Goal: Task Accomplishment & Management: Use online tool/utility

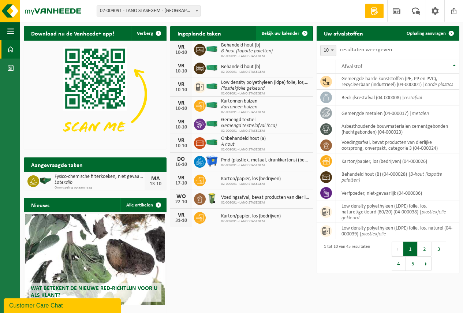
click at [278, 32] on span "Bekijk uw kalender" at bounding box center [281, 33] width 38 height 5
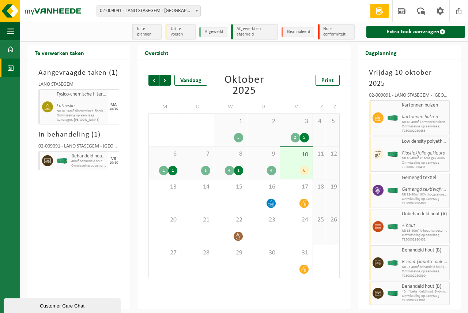
click at [294, 159] on div "10 6" at bounding box center [296, 163] width 33 height 32
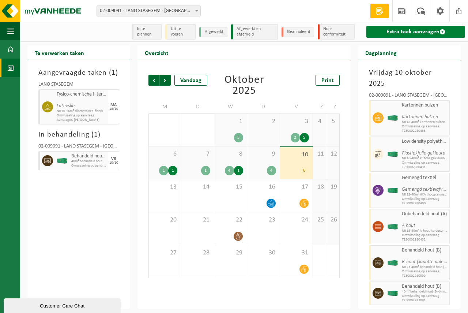
click at [403, 29] on link "Extra taak aanvragen" at bounding box center [416, 32] width 99 height 12
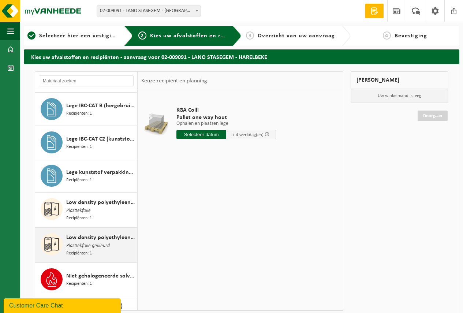
scroll to position [768, 0]
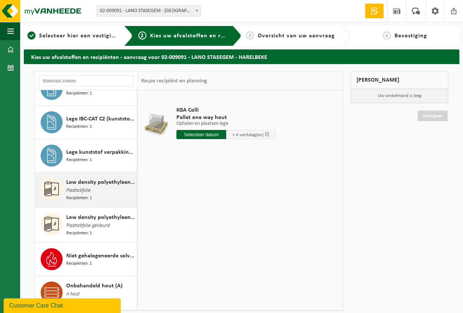
click at [91, 178] on span "Low density polyethyleen (LDPE) folie, los, naturel" at bounding box center [100, 182] width 69 height 9
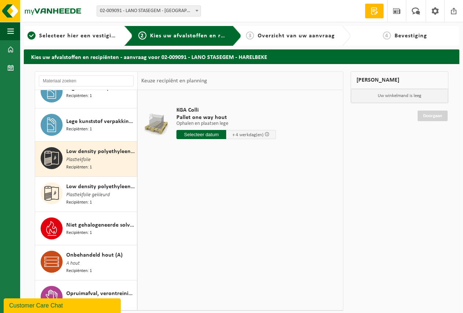
scroll to position [840, 0]
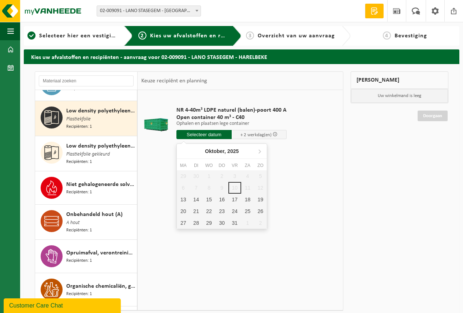
click at [203, 134] on input "text" at bounding box center [203, 134] width 55 height 9
click at [183, 198] on div "13" at bounding box center [183, 200] width 13 height 12
type input "Van 2025-10-13"
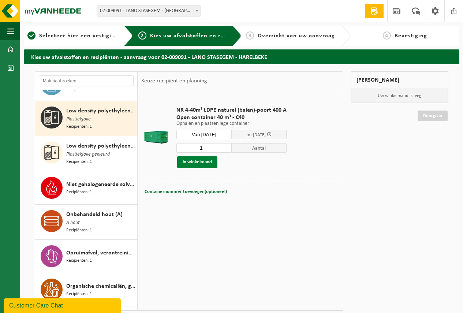
click at [194, 160] on button "In winkelmand" at bounding box center [197, 162] width 40 height 12
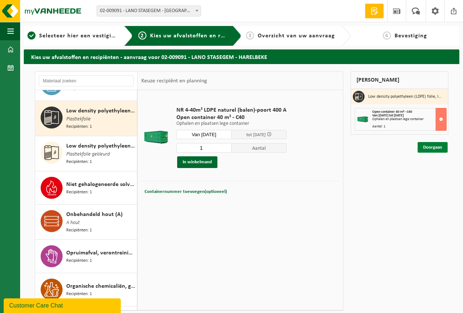
click at [434, 144] on link "Doorgaan" at bounding box center [433, 147] width 30 height 11
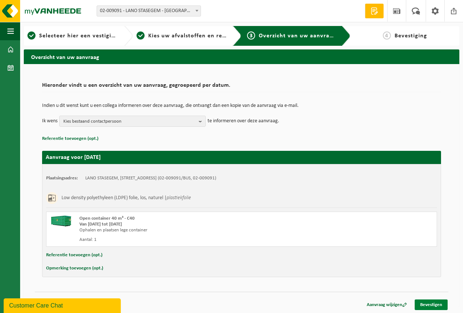
click at [431, 304] on link "Bevestigen" at bounding box center [431, 304] width 33 height 11
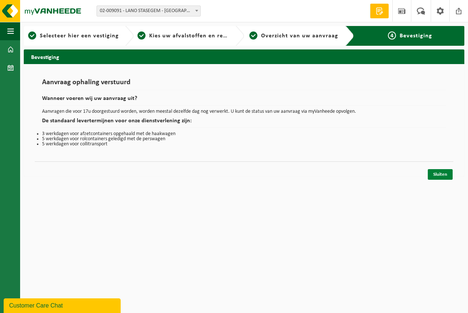
click at [439, 173] on link "Sluiten" at bounding box center [440, 174] width 25 height 11
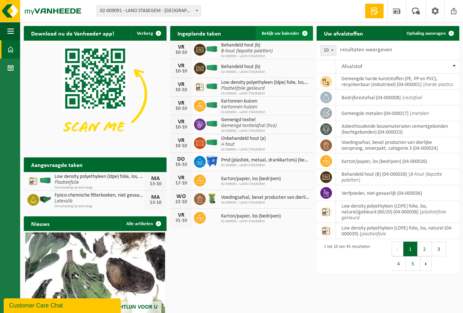
click at [276, 32] on span "Bekijk uw kalender" at bounding box center [281, 33] width 38 height 5
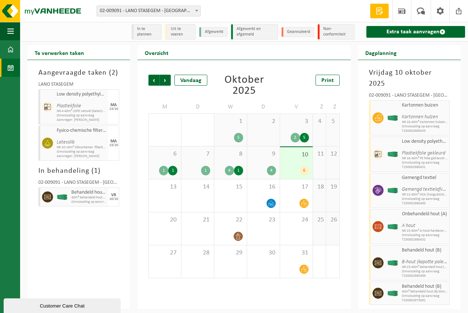
click at [295, 161] on div "10 6" at bounding box center [296, 163] width 33 height 32
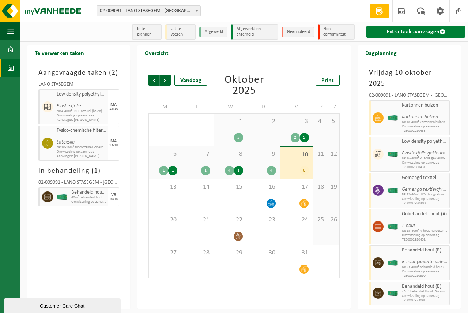
click at [415, 28] on link "Extra taak aanvragen" at bounding box center [416, 32] width 99 height 12
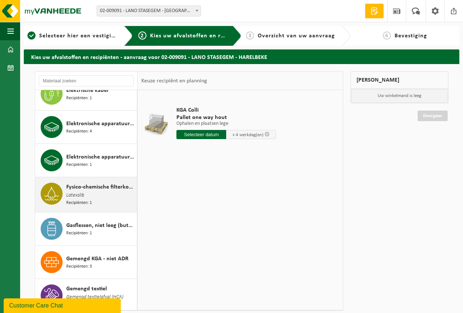
scroll to position [329, 0]
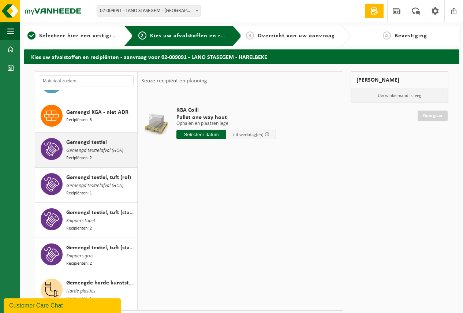
click at [93, 142] on span "Gemengd textiel" at bounding box center [86, 142] width 41 height 9
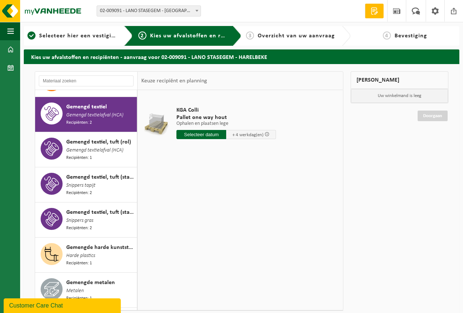
scroll to position [368, 0]
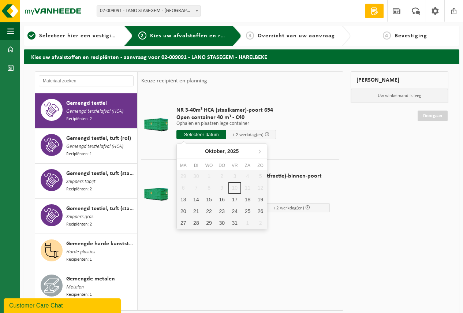
click at [200, 133] on input "text" at bounding box center [201, 134] width 50 height 9
click at [182, 197] on div "13" at bounding box center [183, 200] width 13 height 12
type input "Van 2025-10-13"
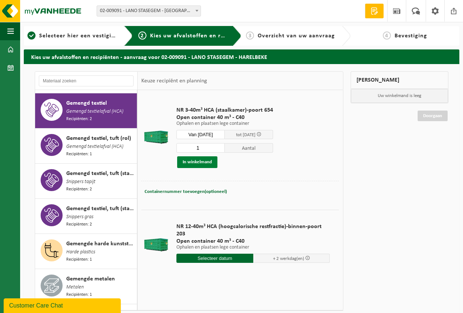
click at [194, 161] on button "In winkelmand" at bounding box center [197, 162] width 40 height 12
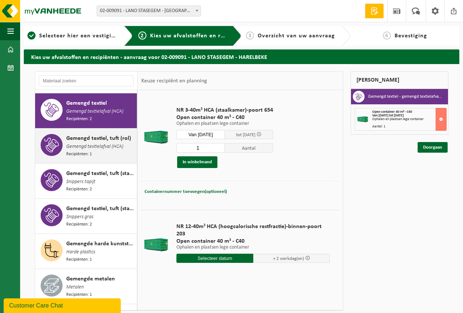
click at [94, 138] on span "Gemengd textiel, tuft (rol)" at bounding box center [98, 138] width 65 height 9
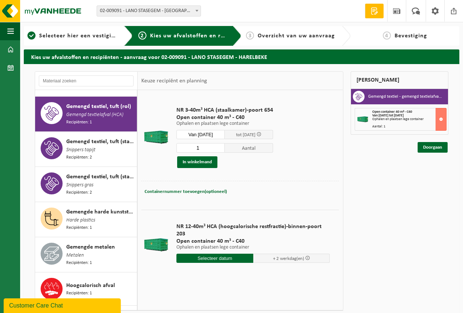
scroll to position [403, 0]
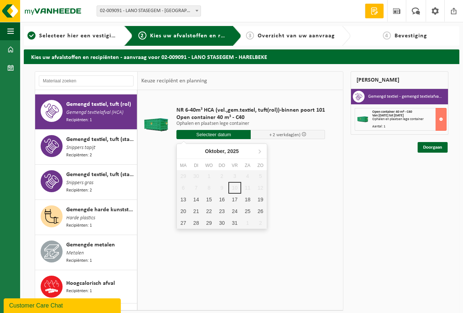
click at [207, 131] on input "text" at bounding box center [213, 134] width 74 height 9
click at [181, 198] on div "13" at bounding box center [183, 200] width 13 height 12
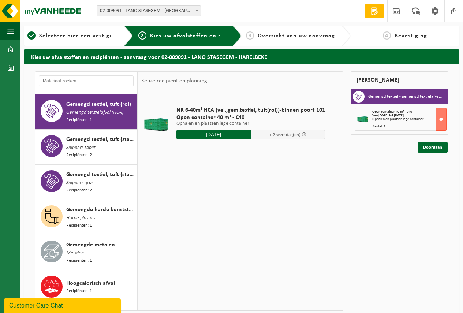
type input "Van 2025-10-13"
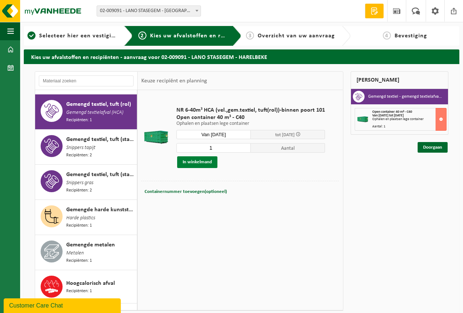
click at [191, 161] on button "In winkelmand" at bounding box center [197, 162] width 40 height 12
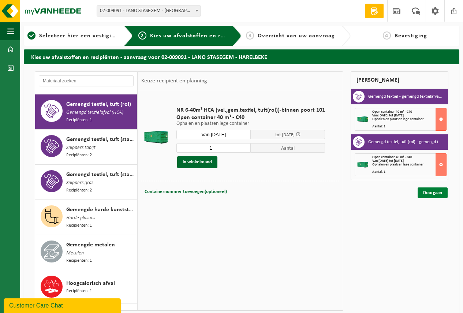
click at [431, 192] on link "Doorgaan" at bounding box center [433, 192] width 30 height 11
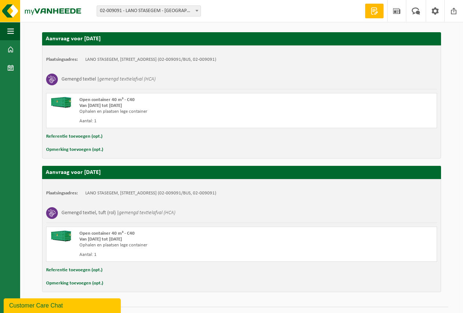
scroll to position [135, 0]
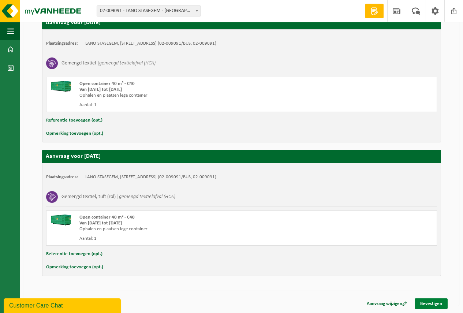
click at [428, 302] on link "Bevestigen" at bounding box center [431, 303] width 33 height 11
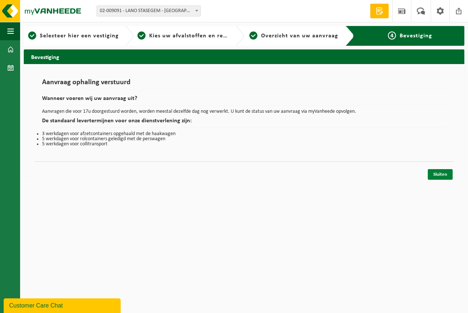
click at [441, 172] on link "Sluiten" at bounding box center [440, 174] width 25 height 11
